Goal: Task Accomplishment & Management: Use online tool/utility

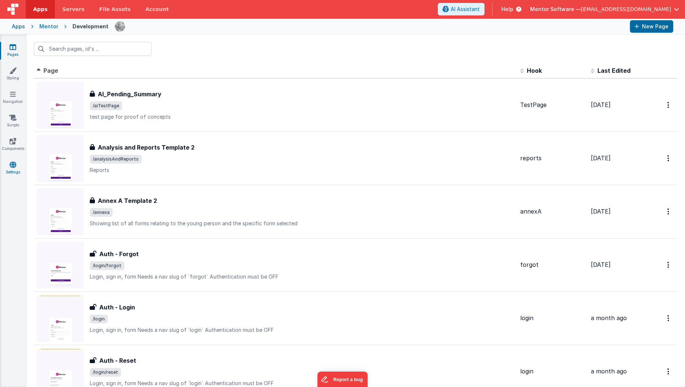
click at [17, 167] on link "Settings" at bounding box center [13, 168] width 26 height 15
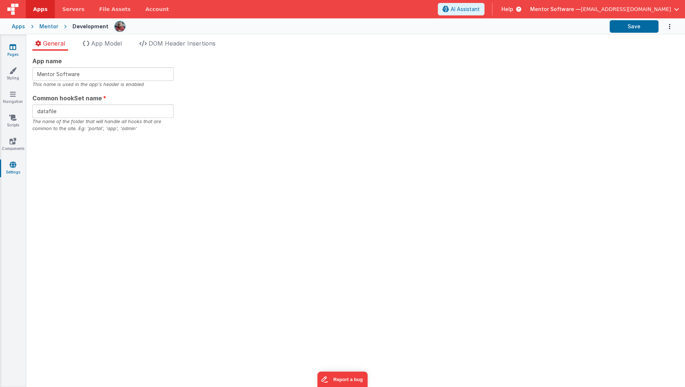
click at [16, 54] on link "Pages" at bounding box center [13, 50] width 26 height 15
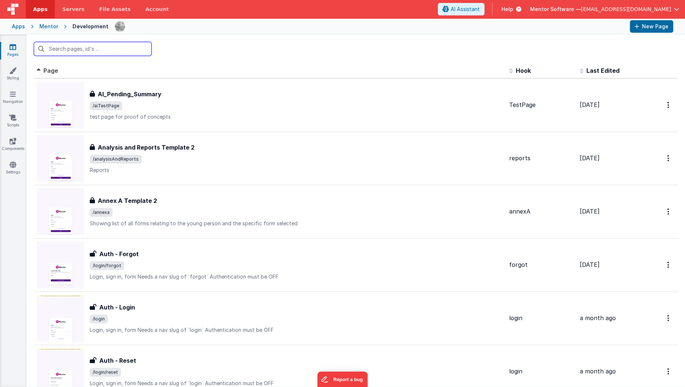
click at [94, 54] on input "text" at bounding box center [93, 49] width 118 height 14
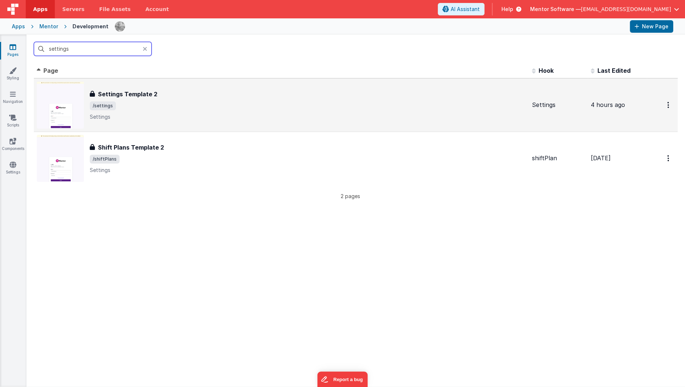
type input "settings"
click at [126, 108] on span "/settings" at bounding box center [308, 105] width 436 height 9
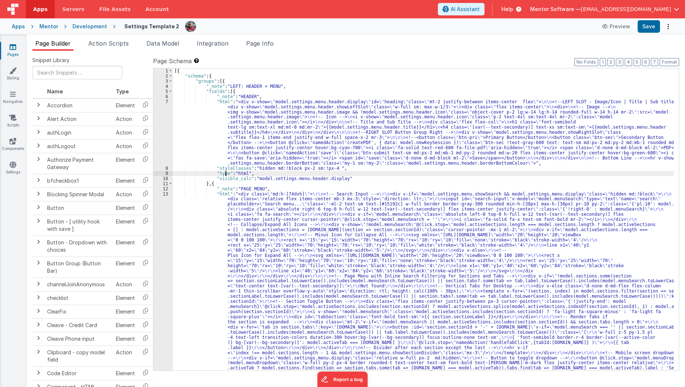
click at [226, 171] on div "[{ "schema" : { "groups" : [{ "_note" : "LEFT: HEADER + MENU" , "fields" : [{ "…" at bounding box center [423, 352] width 501 height 569
click at [228, 140] on div "[{ "schema" : { "groups" : [{ "_note" : "LEFT: HEADER + MENU" , "fields" : [{ "…" at bounding box center [423, 352] width 501 height 569
click at [264, 201] on div "[{ "schema" : { "groups" : [{ "_note" : "LEFT: HEADER + MENU" , "fields" : [{ "…" at bounding box center [423, 352] width 501 height 569
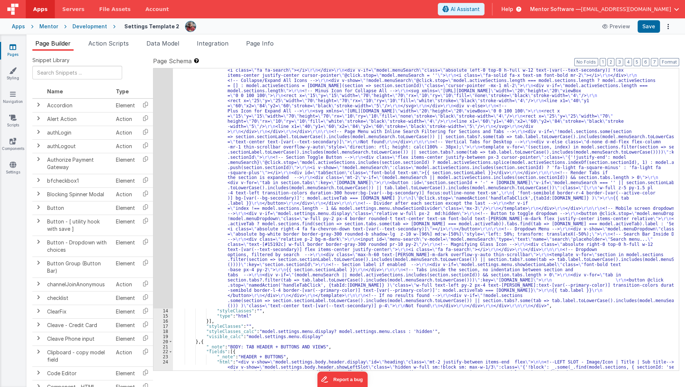
scroll to position [144, 0]
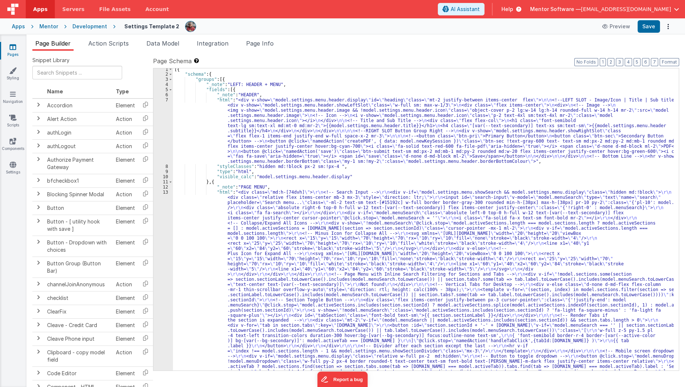
scroll to position [0, 0]
click at [620, 65] on button "3" at bounding box center [619, 62] width 7 height 8
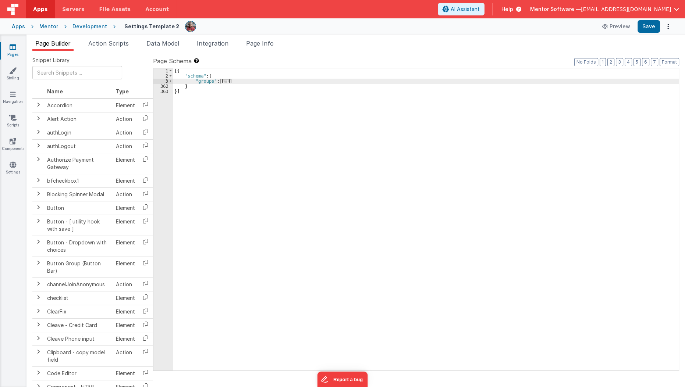
click at [634, 64] on label "Page Schema Shortcuts: Find: command-f Fold: command-option-L Unfold: command-o…" at bounding box center [416, 61] width 526 height 9
click at [636, 62] on button "5" at bounding box center [636, 62] width 7 height 8
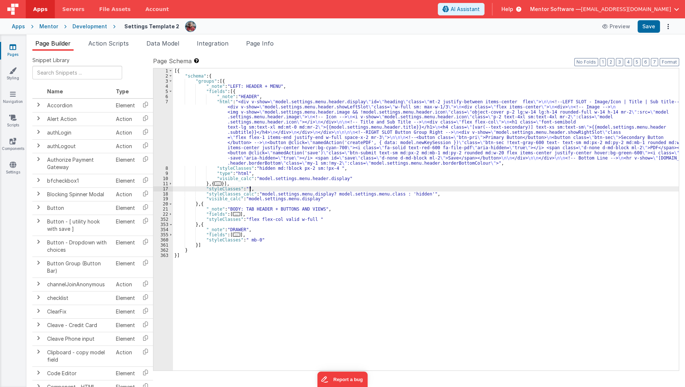
click at [172, 94] on div "6" at bounding box center [162, 96] width 19 height 5
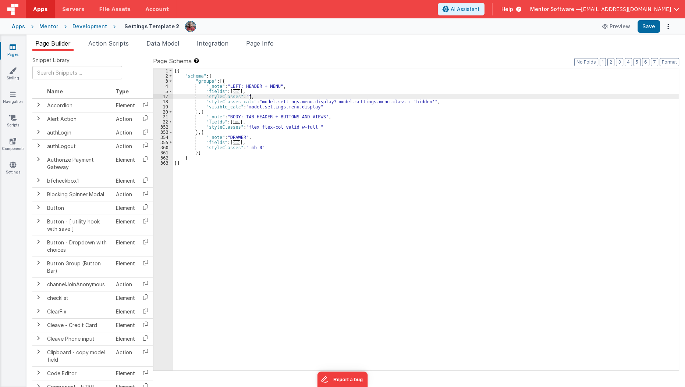
click at [217, 82] on div "[{ "schema" : { "groups" : [{ "_note" : "LEFT: HEADER + MENU" , "fields" : [ ..…" at bounding box center [426, 224] width 506 height 313
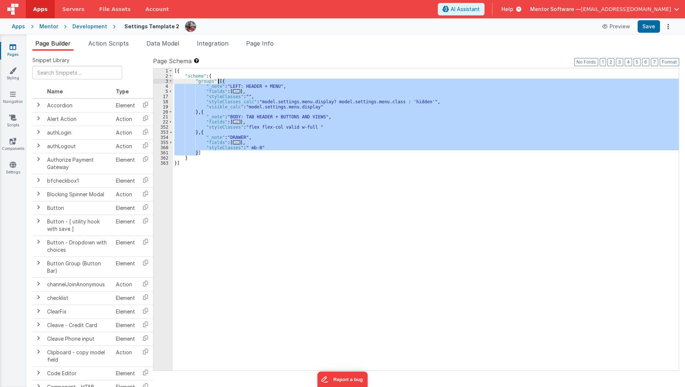
click at [217, 82] on div "[{ "schema" : { "groups" : [{ "_note" : "LEFT: HEADER + MENU" , "fields" : [ ..…" at bounding box center [426, 224] width 506 height 313
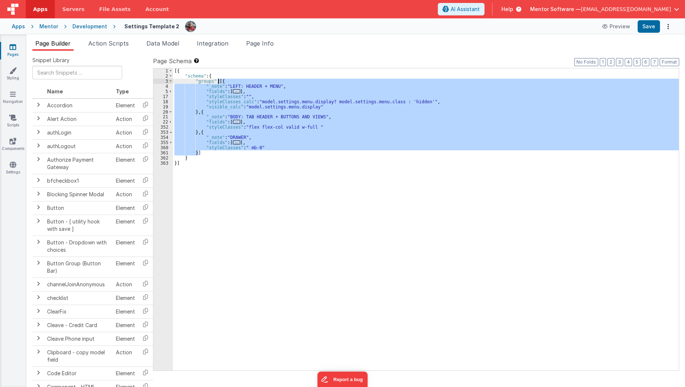
click at [233, 92] on div "[{ "schema" : { "groups" : [{ "_note" : "LEFT: HEADER + MENU" , "fields" : [ ..…" at bounding box center [426, 219] width 506 height 302
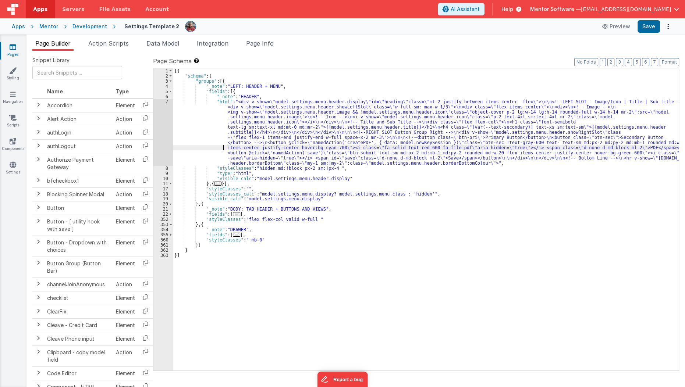
click at [210, 148] on div "[{ "schema" : { "groups" : [{ "_note" : "LEFT: HEADER + MENU" , "fields" : [{ "…" at bounding box center [426, 224] width 506 height 313
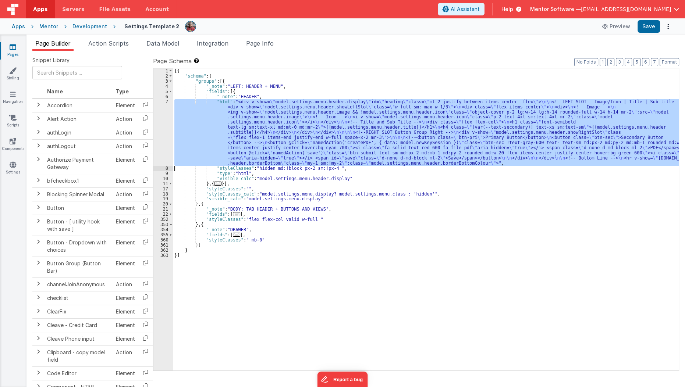
click at [157, 145] on div "7" at bounding box center [162, 132] width 19 height 67
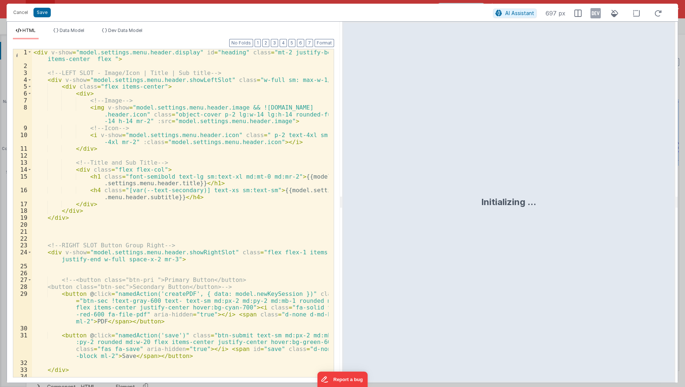
scroll to position [37, 0]
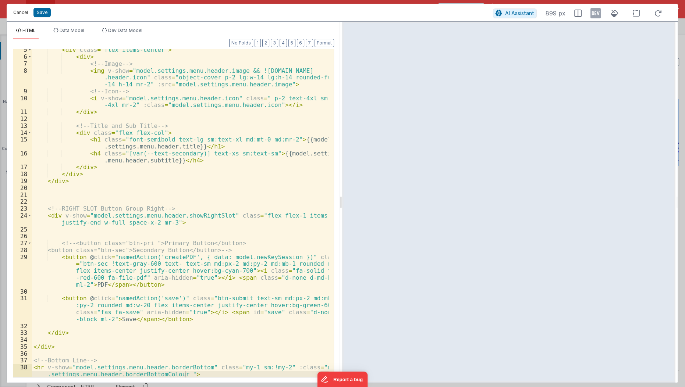
click at [20, 9] on button "Cancel" at bounding box center [21, 12] width 22 height 10
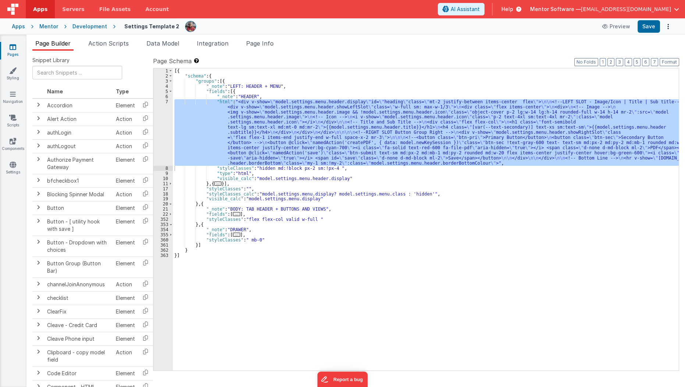
click at [231, 90] on div "[{ "schema" : { "groups" : [{ "_note" : "LEFT: HEADER + MENU" , "fields" : [{ "…" at bounding box center [426, 224] width 506 height 313
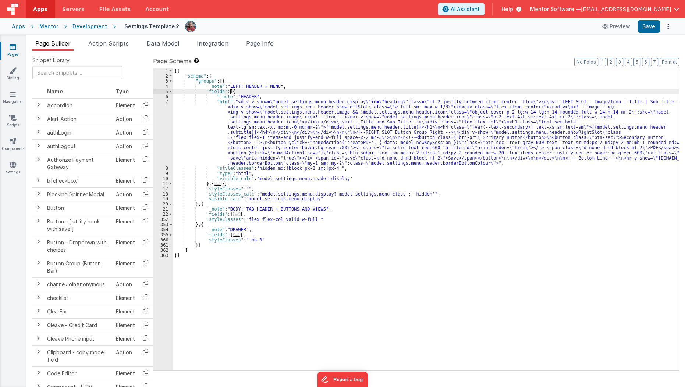
click at [231, 90] on div "[{ "schema" : { "groups" : [{ "_note" : "LEFT: HEADER + MENU" , "fields" : [{ "…" at bounding box center [426, 224] width 506 height 313
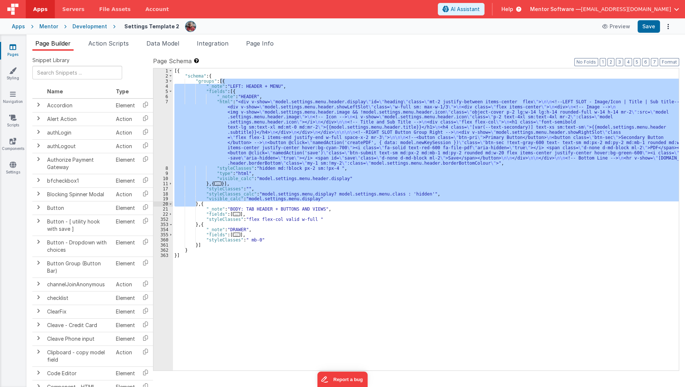
drag, startPoint x: 219, startPoint y: 81, endPoint x: 197, endPoint y: 203, distance: 124.5
click at [197, 203] on div "[{ "schema" : { "groups" : [{ "_note" : "LEFT: HEADER + MENU" , "fields" : [{ "…" at bounding box center [426, 224] width 506 height 313
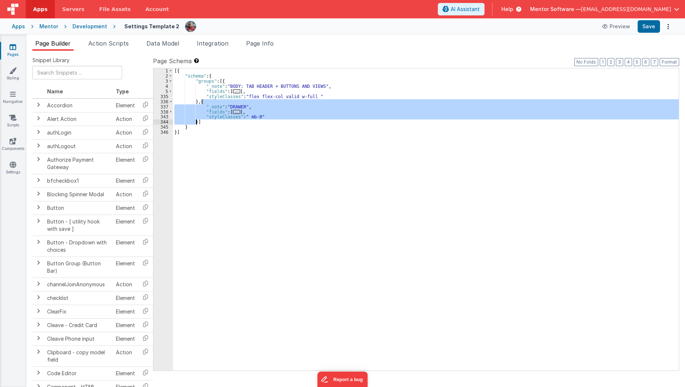
drag, startPoint x: 200, startPoint y: 101, endPoint x: 196, endPoint y: 123, distance: 22.4
click at [196, 123] on div "[{ "schema" : { "groups" : [{ "_note" : "BODY: TAB HEADER + BUTTONS AND VIEWS" …" at bounding box center [426, 224] width 506 height 313
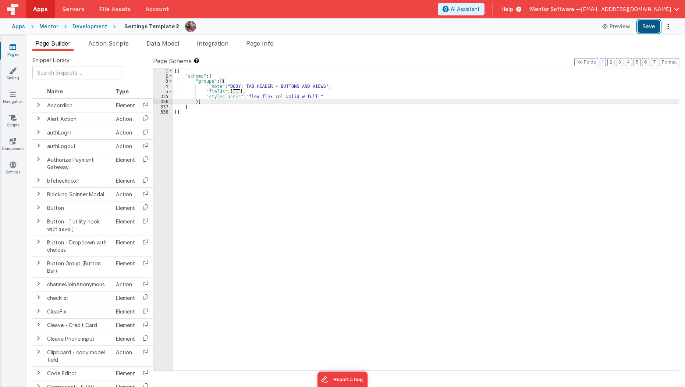
click at [649, 27] on button "Save" at bounding box center [648, 26] width 22 height 13
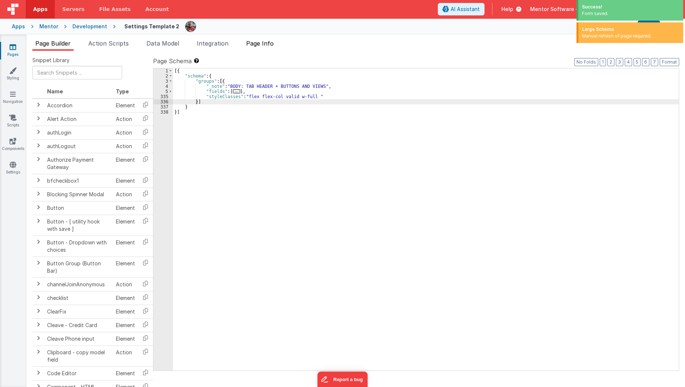
click at [258, 44] on span "Page Info" at bounding box center [260, 43] width 28 height 7
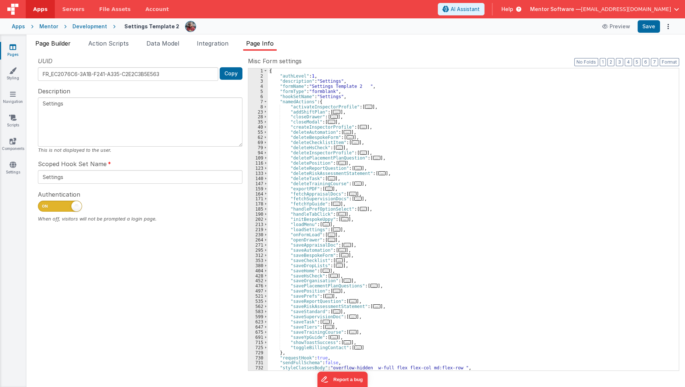
click at [56, 48] on li "Page Builder" at bounding box center [52, 45] width 41 height 12
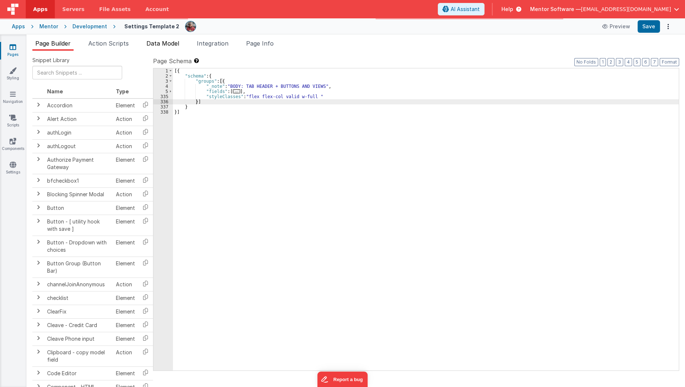
click at [172, 41] on span "Data Model" at bounding box center [162, 43] width 33 height 7
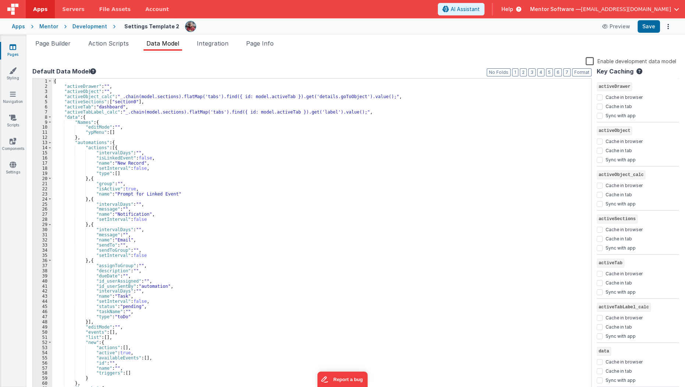
click at [605, 60] on label "Enable development data model" at bounding box center [630, 61] width 90 height 8
click at [0, 0] on input "Enable development data model" at bounding box center [0, 0] width 0 height 0
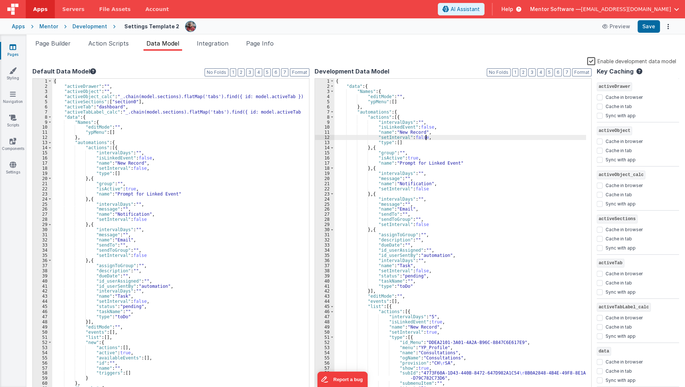
click at [432, 136] on div "{ "data" : { "Names" : { "editMode" : "" , "ypMenu" : [ ] } , "automations" : {…" at bounding box center [460, 241] width 252 height 325
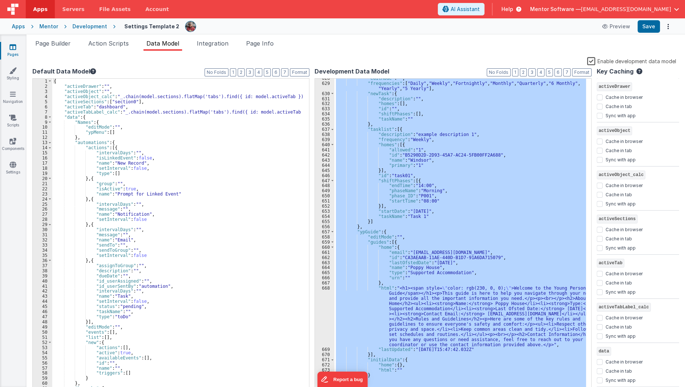
scroll to position [3268, 0]
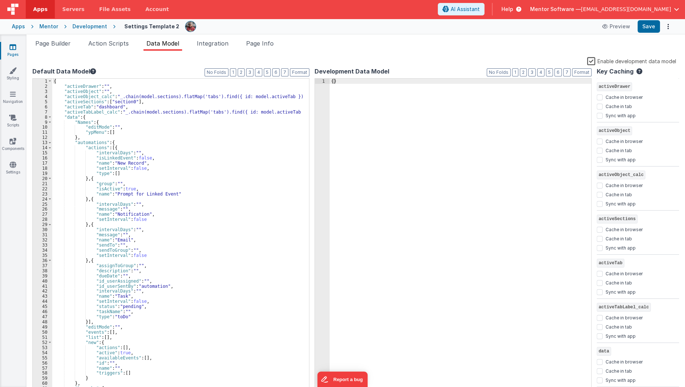
click at [591, 63] on label "Enable development data model" at bounding box center [631, 61] width 89 height 8
click at [0, 0] on input "Enable development data model" at bounding box center [0, 0] width 0 height 0
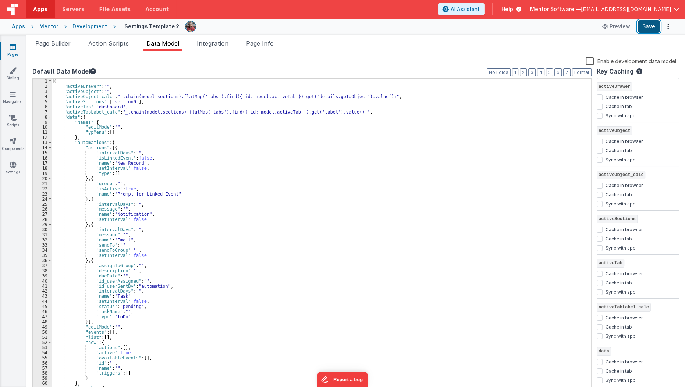
click at [656, 30] on button "Save" at bounding box center [648, 26] width 22 height 13
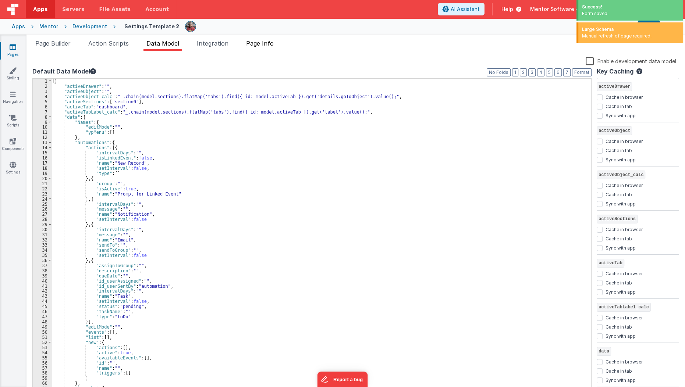
click at [269, 46] on span "Page Info" at bounding box center [260, 43] width 28 height 7
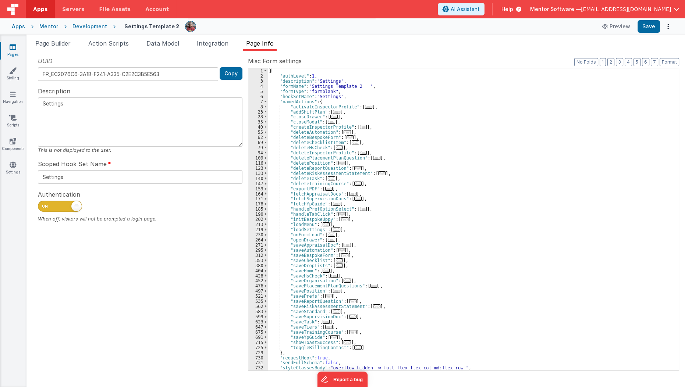
click at [168, 51] on div "Snippet Library Name Type Accordion Element Alert Action Action authLogin Actio…" at bounding box center [355, 219] width 658 height 336
click at [64, 43] on span "Page Builder" at bounding box center [52, 43] width 35 height 7
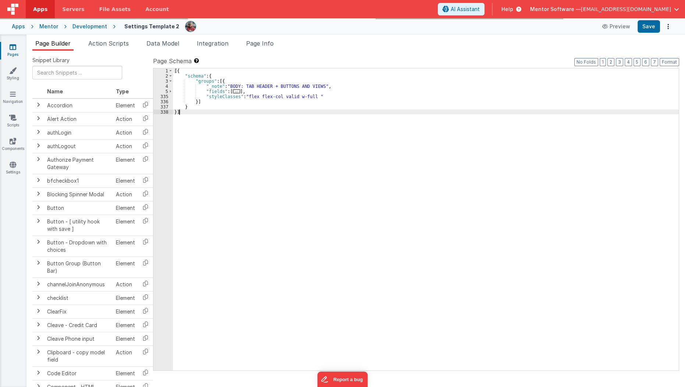
click at [268, 179] on div "[{ "schema" : { "groups" : [{ "_note" : "BODY: TAB HEADER + BUTTONS AND VIEWS" …" at bounding box center [426, 224] width 506 height 313
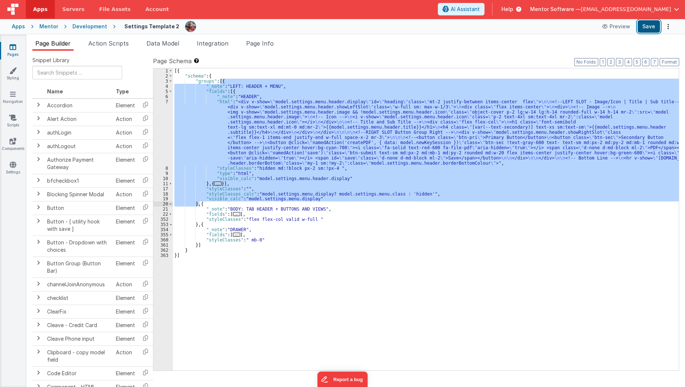
click at [646, 29] on button "Save" at bounding box center [648, 26] width 22 height 13
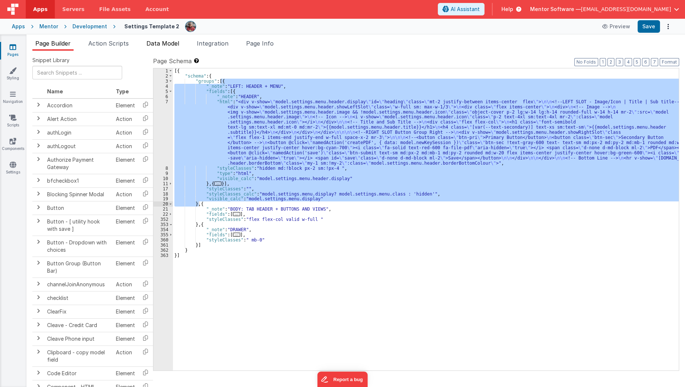
click at [158, 47] on li "Data Model" at bounding box center [162, 45] width 39 height 12
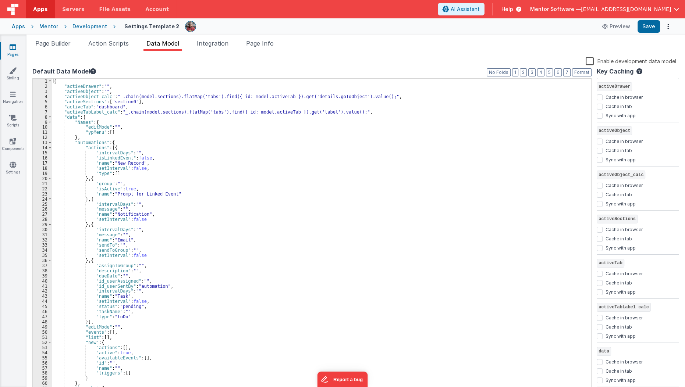
click at [592, 61] on label "Enable development data model" at bounding box center [630, 61] width 90 height 8
click at [0, 0] on input "Enable development data model" at bounding box center [0, 0] width 0 height 0
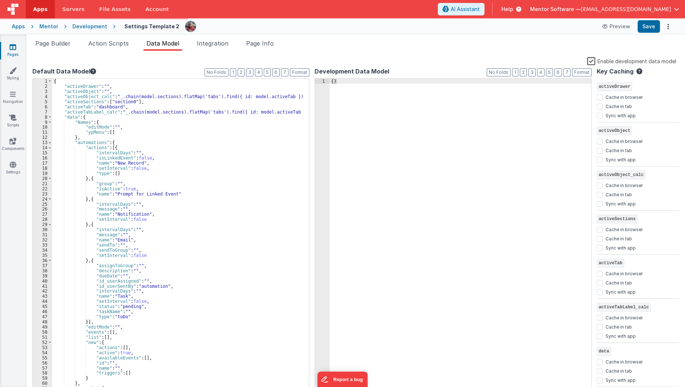
click at [592, 61] on label "Enable development data model" at bounding box center [631, 61] width 89 height 8
click at [0, 0] on input "Enable development data model" at bounding box center [0, 0] width 0 height 0
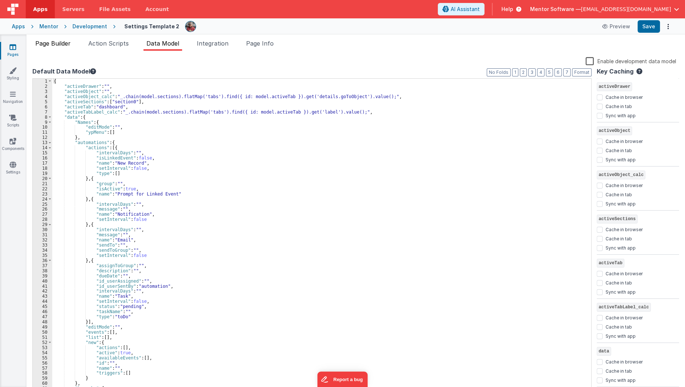
click at [58, 49] on li "Page Builder" at bounding box center [52, 45] width 41 height 12
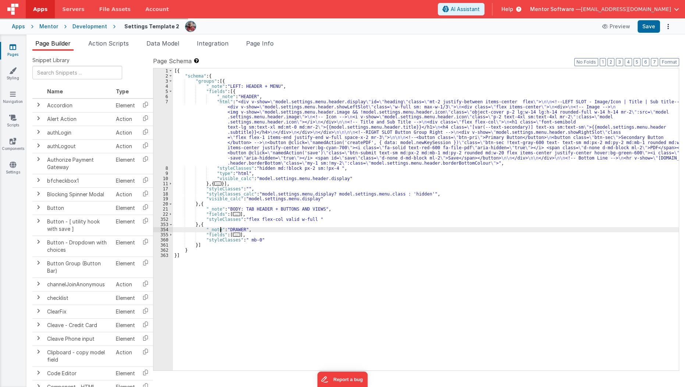
click at [220, 228] on div "[{ "schema" : { "groups" : [{ "_note" : "LEFT: HEADER + MENU" , "fields" : [{ "…" at bounding box center [426, 224] width 506 height 313
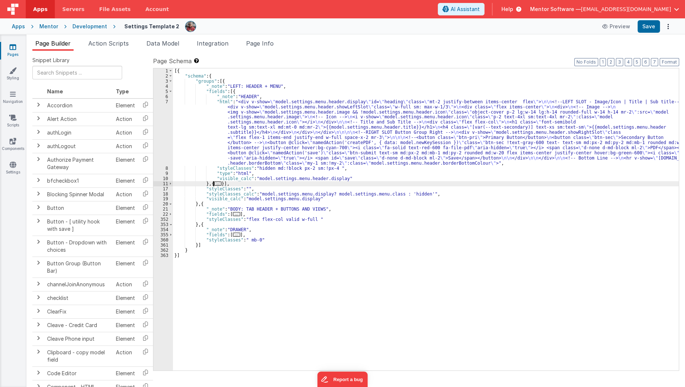
click at [215, 183] on span "..." at bounding box center [217, 184] width 7 height 4
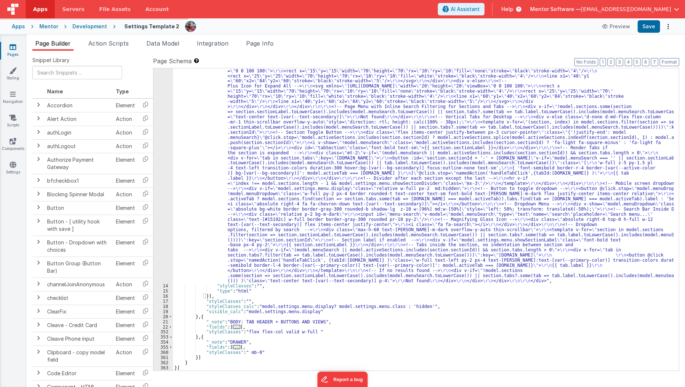
scroll to position [169, 0]
click at [168, 45] on span "Data Model" at bounding box center [162, 43] width 33 height 7
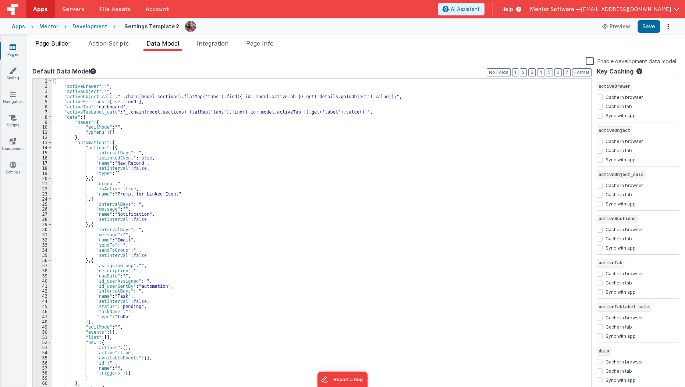
click at [50, 47] on li "Page Builder" at bounding box center [52, 45] width 41 height 12
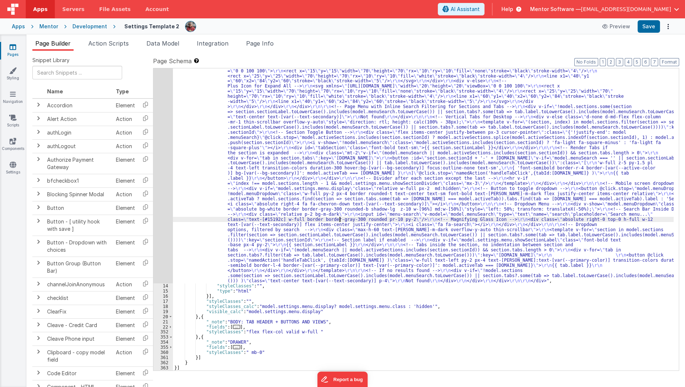
click at [339, 217] on div ""html" : "<div class= \" md:h-[74dvh] \" > \r\n <!-- Search Input --> \r\n <div…" at bounding box center [423, 306] width 501 height 569
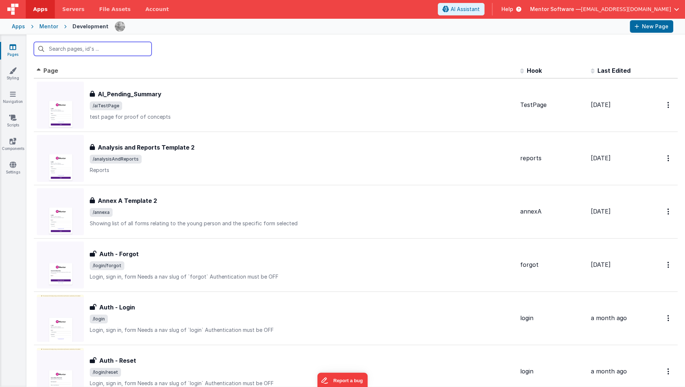
click at [88, 50] on input "text" at bounding box center [93, 49] width 118 height 14
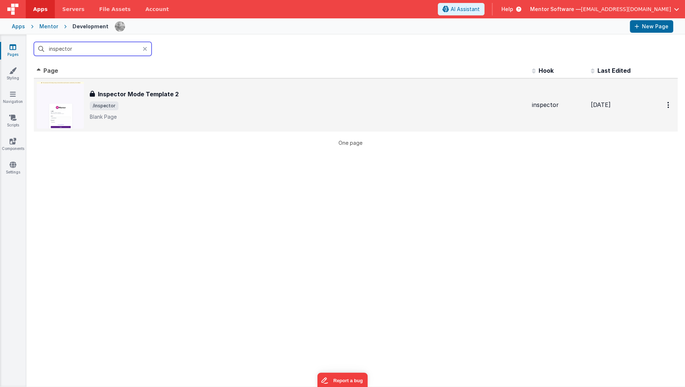
type input "inspector"
click at [126, 103] on span "/inspector" at bounding box center [308, 105] width 436 height 9
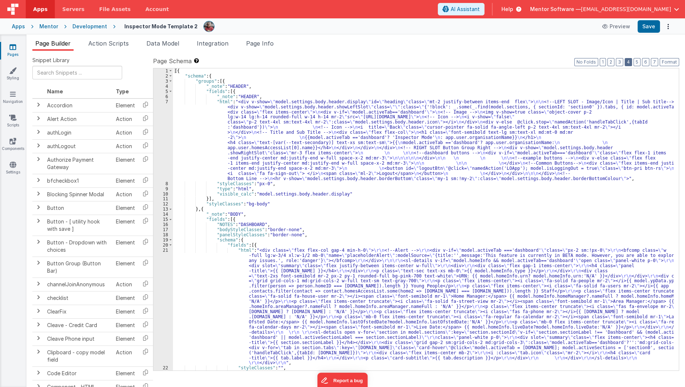
click at [630, 63] on button "4" at bounding box center [627, 62] width 7 height 8
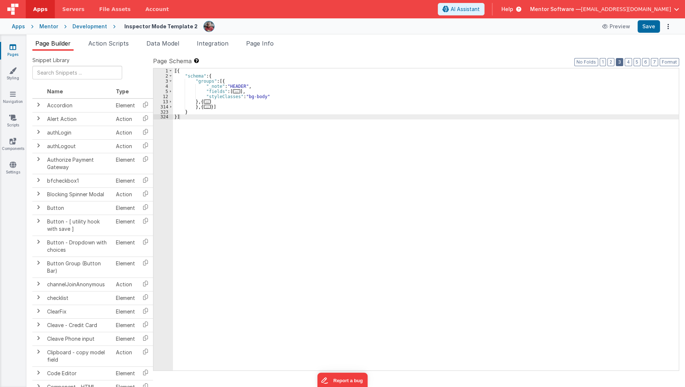
click at [620, 63] on button "3" at bounding box center [619, 62] width 7 height 8
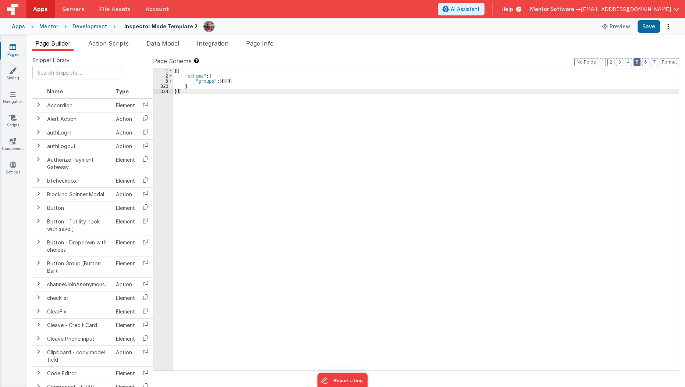
click at [640, 61] on button "5" at bounding box center [636, 62] width 7 height 8
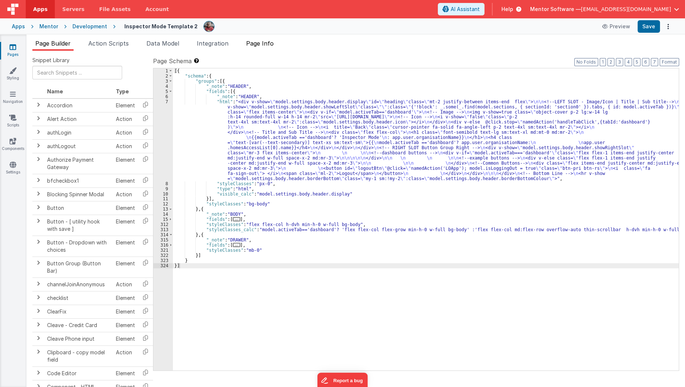
click at [261, 47] on li "Page Info" at bounding box center [259, 45] width 33 height 12
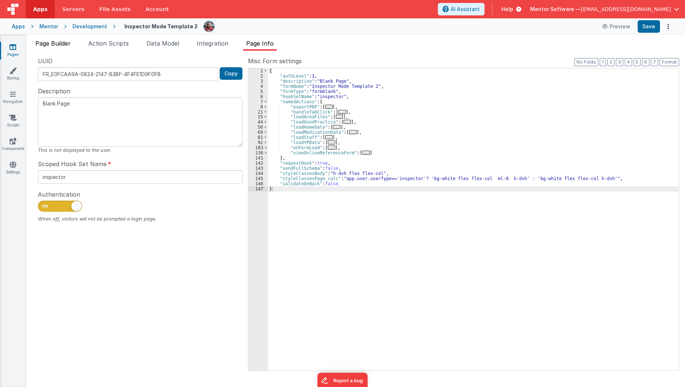
click at [54, 42] on span "Page Builder" at bounding box center [52, 43] width 35 height 7
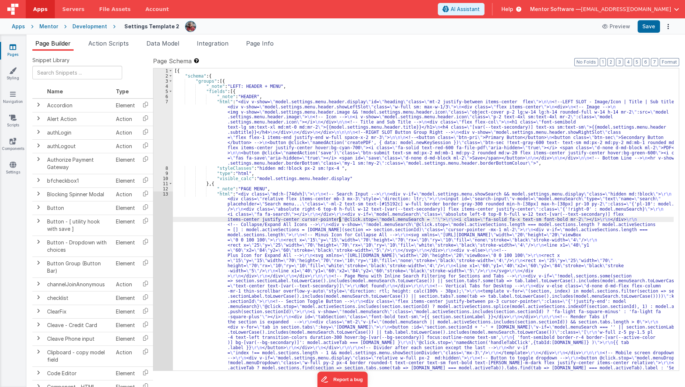
click at [339, 217] on div "[{ "schema" : { "groups" : [{ "_note" : "LEFT: HEADER + MENU" , "fields" : [{ "…" at bounding box center [423, 352] width 501 height 569
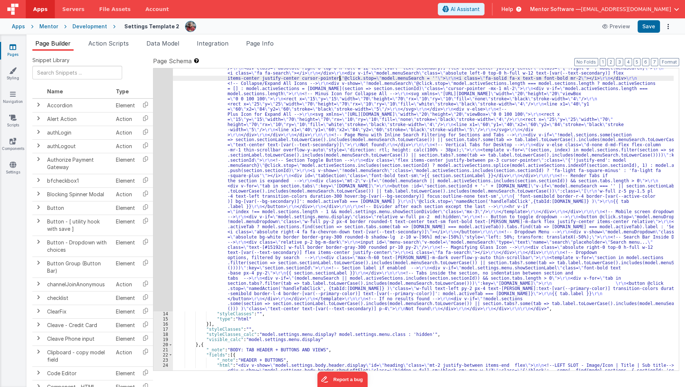
scroll to position [140, 0]
